Goal: Find specific page/section: Find specific page/section

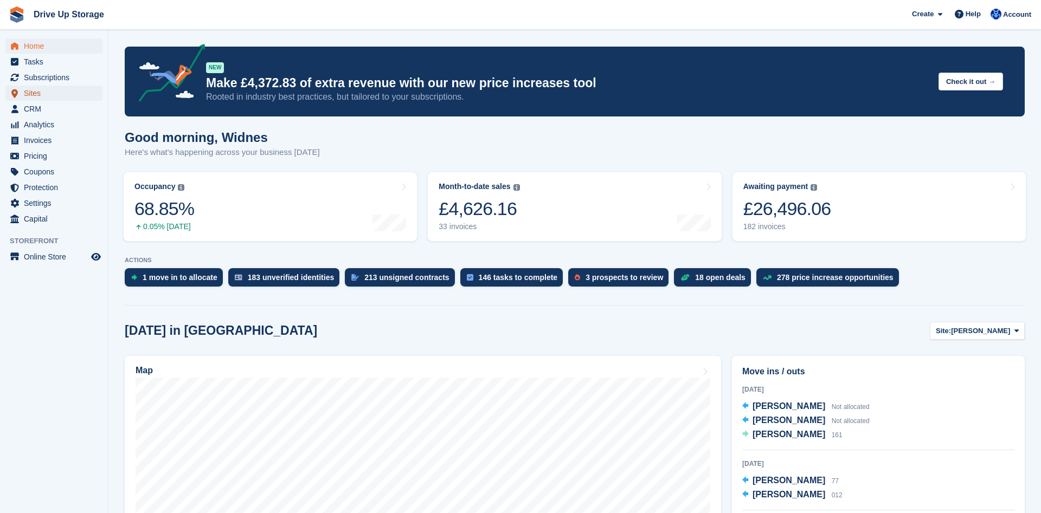
click at [55, 96] on span "Sites" at bounding box center [56, 93] width 65 height 15
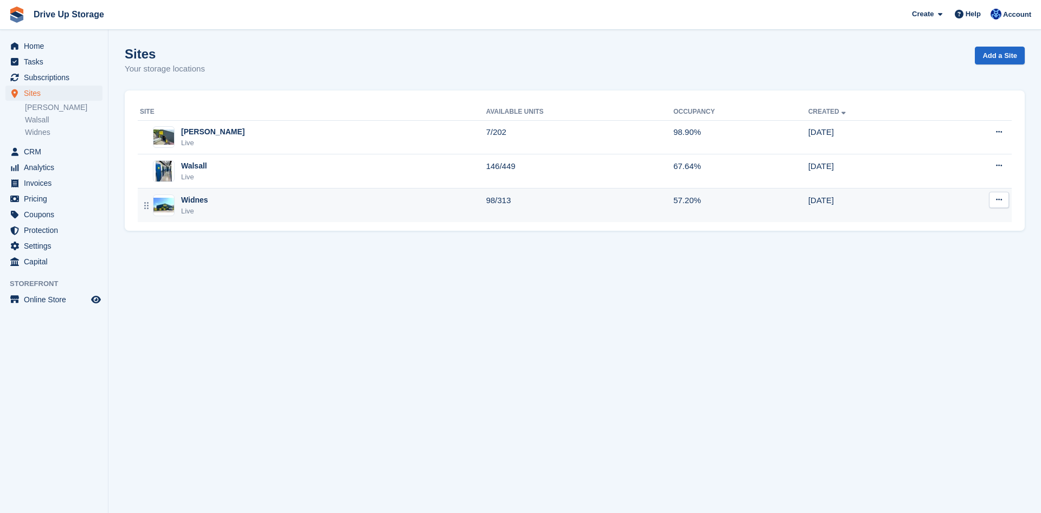
click at [540, 202] on td "98/313" at bounding box center [580, 206] width 188 height 34
